Goal: Information Seeking & Learning: Learn about a topic

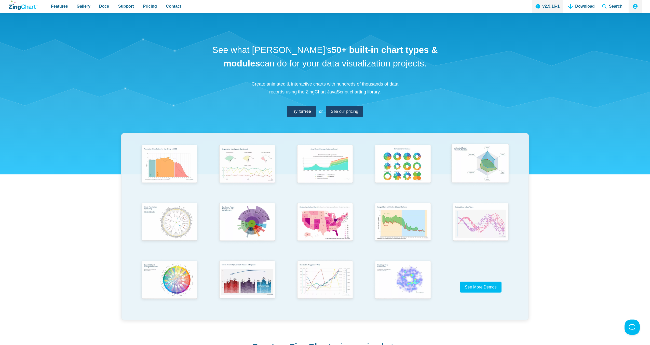
click at [488, 165] on img "App Content" at bounding box center [480, 164] width 64 height 46
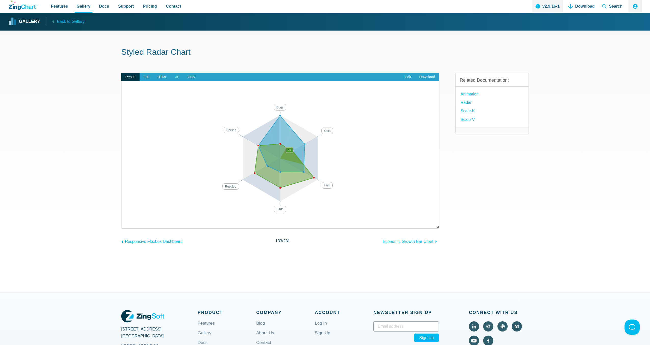
click at [127, 221] on area "App Content" at bounding box center [127, 221] width 0 height 0
click at [146, 76] on span "Full" at bounding box center [147, 77] width 14 height 8
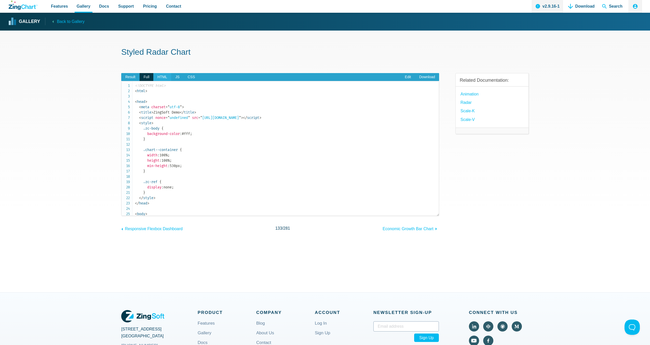
click at [166, 76] on span "HTML" at bounding box center [162, 77] width 18 height 8
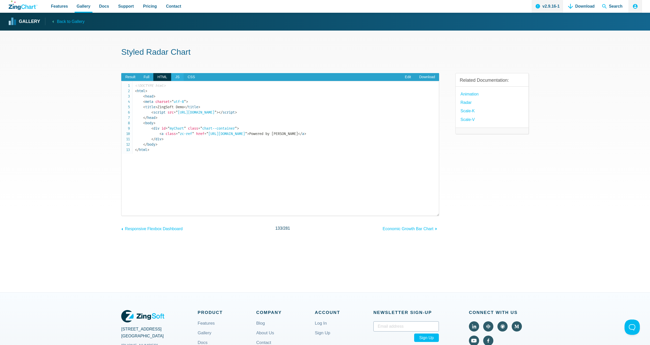
click at [181, 77] on span "JS" at bounding box center [177, 77] width 12 height 8
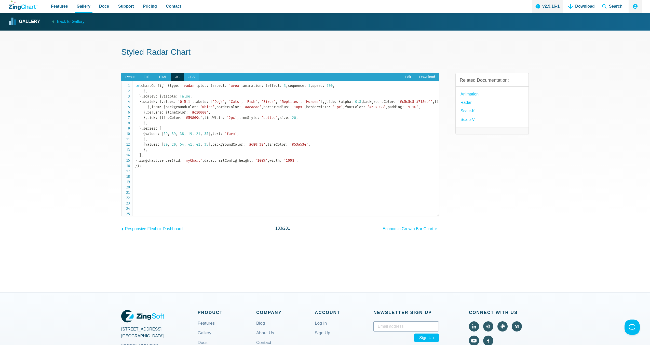
click at [198, 77] on span "CSS" at bounding box center [192, 77] width 16 height 8
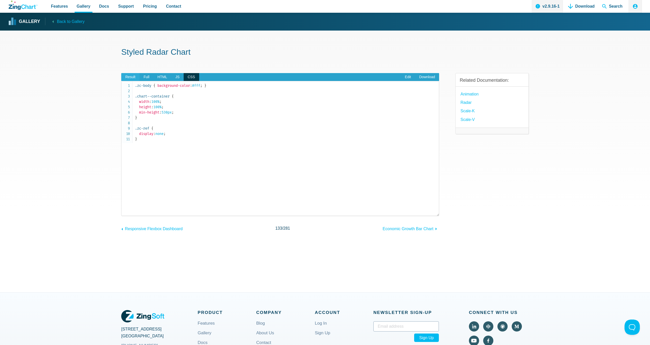
click at [127, 78] on span "Result" at bounding box center [130, 77] width 18 height 8
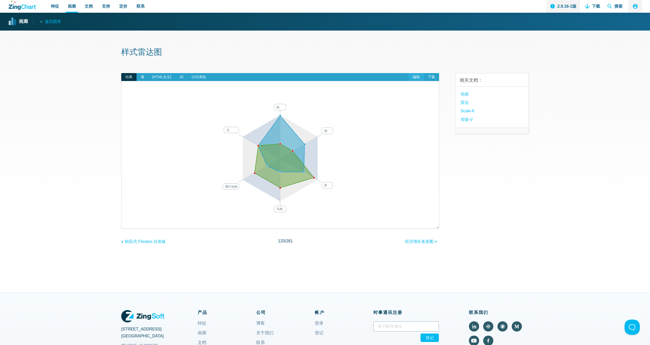
click at [415, 74] on link "编辑" at bounding box center [416, 77] width 15 height 8
